Goal: Task Accomplishment & Management: Use online tool/utility

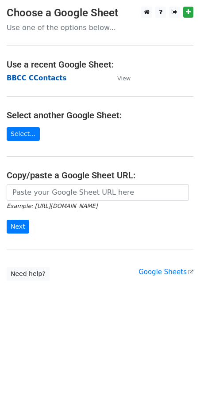
click at [38, 82] on strong "BBCC CContacts" at bounding box center [37, 78] width 60 height 8
click at [49, 76] on strong "BBCC CContacts" at bounding box center [37, 78] width 60 height 8
click at [48, 80] on strong "BBCC CContacts" at bounding box center [37, 78] width 60 height 8
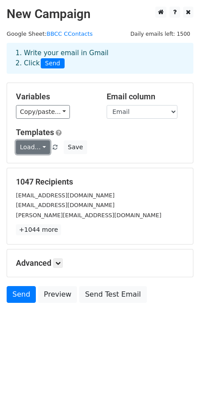
click at [40, 149] on link "Load..." at bounding box center [33, 147] width 34 height 14
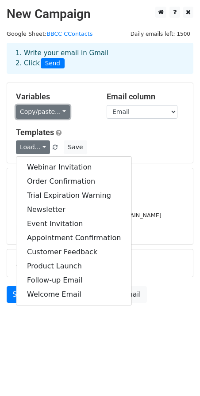
click at [56, 114] on link "Copy/paste..." at bounding box center [43, 112] width 54 height 14
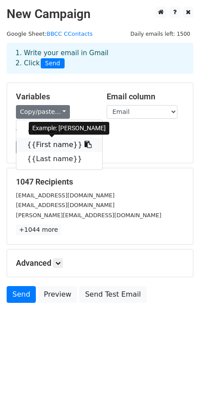
click at [53, 146] on link "{{First name}}" at bounding box center [59, 145] width 86 height 14
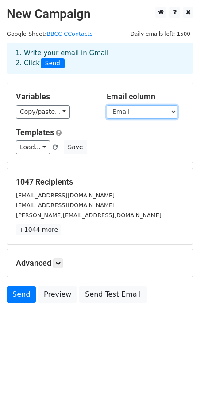
click at [136, 110] on select "Email First name Last name" at bounding box center [141, 112] width 71 height 14
select select "First name"
click at [106, 105] on select "Email First name Last name" at bounding box center [141, 112] width 71 height 14
click at [132, 110] on select "Email First name Last name" at bounding box center [141, 112] width 71 height 14
click at [174, 111] on select "Email First name Last name" at bounding box center [141, 112] width 71 height 14
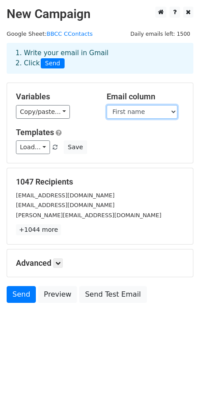
click at [172, 117] on select "Email First name Last name" at bounding box center [141, 112] width 71 height 14
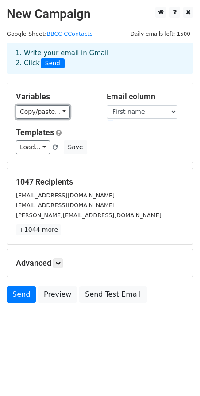
click at [39, 114] on link "Copy/paste..." at bounding box center [43, 112] width 54 height 14
click at [60, 110] on link "Copy/paste..." at bounding box center [43, 112] width 54 height 14
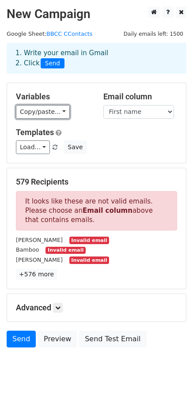
scroll to position [4, 0]
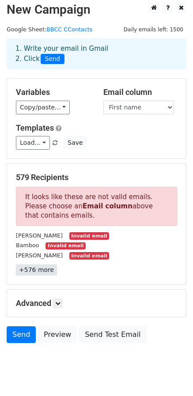
click at [44, 271] on link "+576 more" at bounding box center [36, 270] width 41 height 11
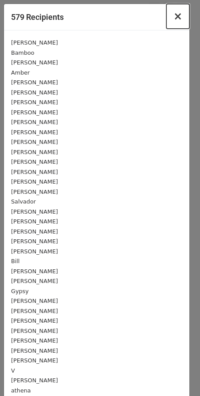
click at [174, 16] on span "×" at bounding box center [177, 16] width 9 height 12
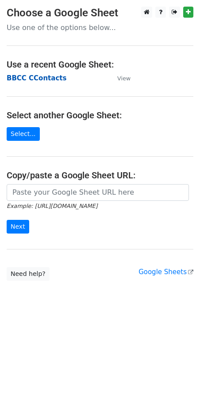
click at [33, 78] on strong "BBCC CContacts" at bounding box center [37, 78] width 60 height 8
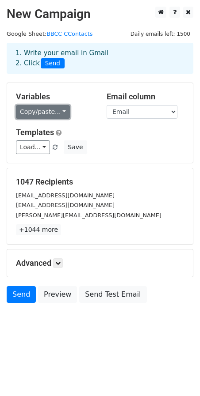
click at [47, 108] on link "Copy/paste..." at bounding box center [43, 112] width 54 height 14
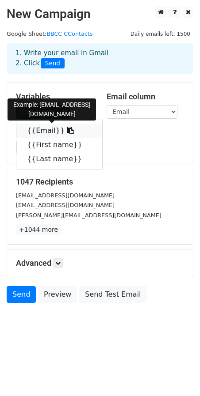
click at [33, 130] on link "{{Email}}" at bounding box center [59, 131] width 86 height 14
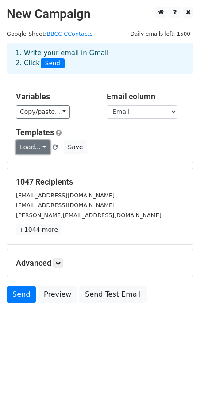
click at [37, 145] on link "Load..." at bounding box center [33, 147] width 34 height 14
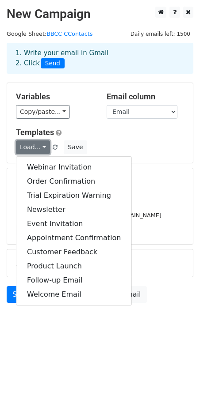
click at [37, 145] on link "Load..." at bounding box center [33, 147] width 34 height 14
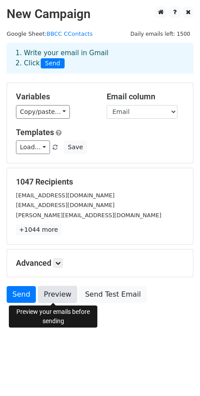
click at [58, 292] on link "Preview" at bounding box center [57, 294] width 39 height 17
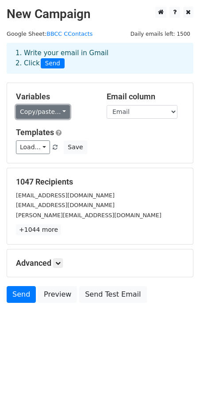
click at [55, 111] on link "Copy/paste..." at bounding box center [43, 112] width 54 height 14
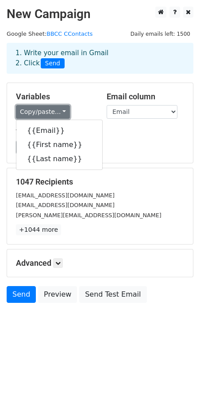
click at [55, 111] on link "Copy/paste..." at bounding box center [43, 112] width 54 height 14
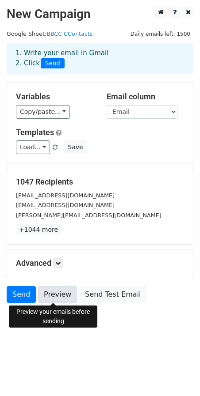
click at [57, 296] on link "Preview" at bounding box center [57, 294] width 39 height 17
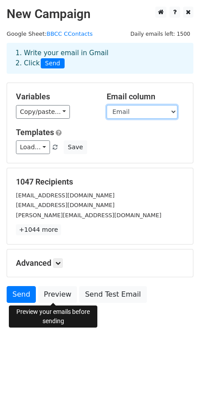
click at [174, 112] on select "Email First name Last name" at bounding box center [141, 112] width 71 height 14
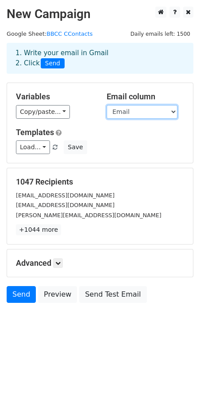
select select "First name"
click at [106, 105] on select "Email First name Last name" at bounding box center [141, 112] width 71 height 14
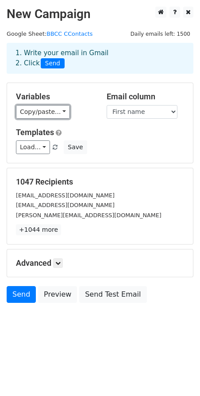
click at [40, 110] on link "Copy/paste..." at bounding box center [43, 112] width 54 height 14
click at [59, 114] on link "Copy/paste..." at bounding box center [43, 112] width 54 height 14
click at [58, 112] on link "Copy/paste..." at bounding box center [43, 112] width 54 height 14
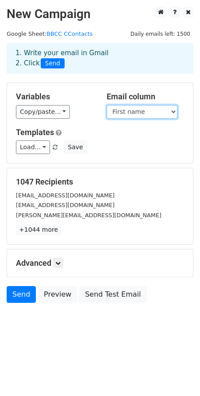
click at [171, 112] on select "Email First name Last name" at bounding box center [141, 112] width 71 height 14
click at [53, 147] on span at bounding box center [55, 148] width 5 height 6
click at [62, 298] on link "Preview" at bounding box center [57, 294] width 39 height 17
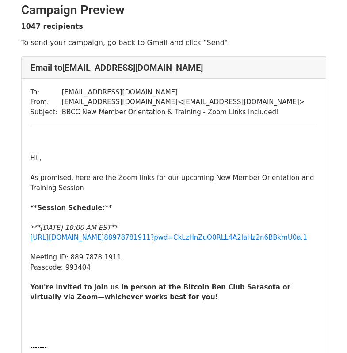
scroll to position [9, 0]
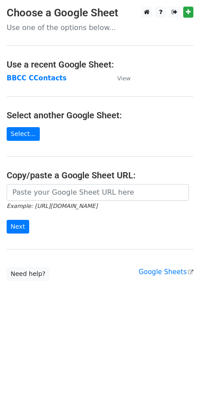
click at [28, 73] on td "BBCC CContacts" at bounding box center [58, 78] width 102 height 10
click at [33, 80] on strong "BBCC CContacts" at bounding box center [37, 78] width 60 height 8
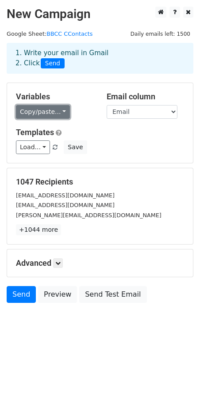
click at [56, 113] on link "Copy/paste..." at bounding box center [43, 112] width 54 height 14
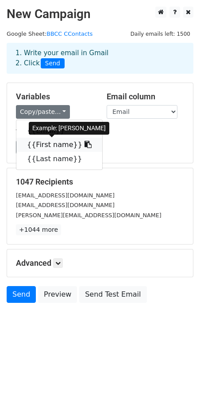
click at [84, 144] on icon at bounding box center [87, 144] width 7 height 7
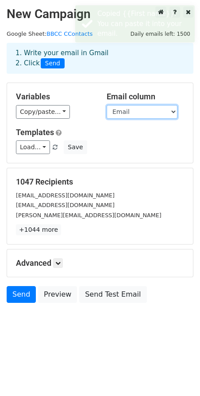
click at [145, 114] on select "Email First name Last name" at bounding box center [141, 112] width 71 height 14
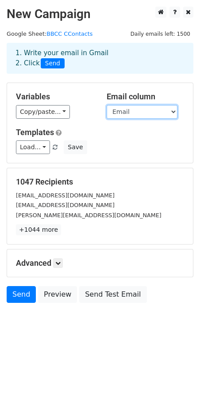
click at [148, 106] on select "Email First name Last name" at bounding box center [141, 112] width 71 height 14
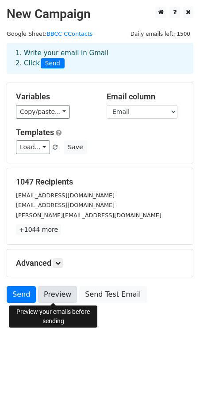
click at [57, 295] on link "Preview" at bounding box center [57, 294] width 39 height 17
